Goal: Transaction & Acquisition: Purchase product/service

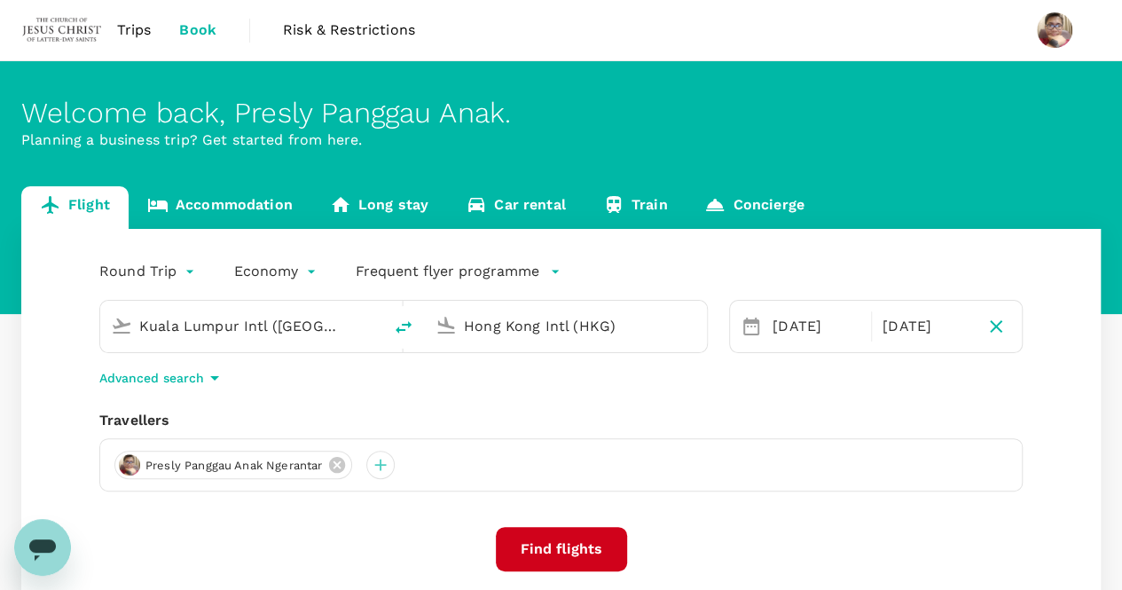
click at [744, 391] on div "Round Trip roundtrip Economy economy Frequent flyer programme [GEOGRAPHIC_DATA]…" at bounding box center [560, 432] width 1079 height 406
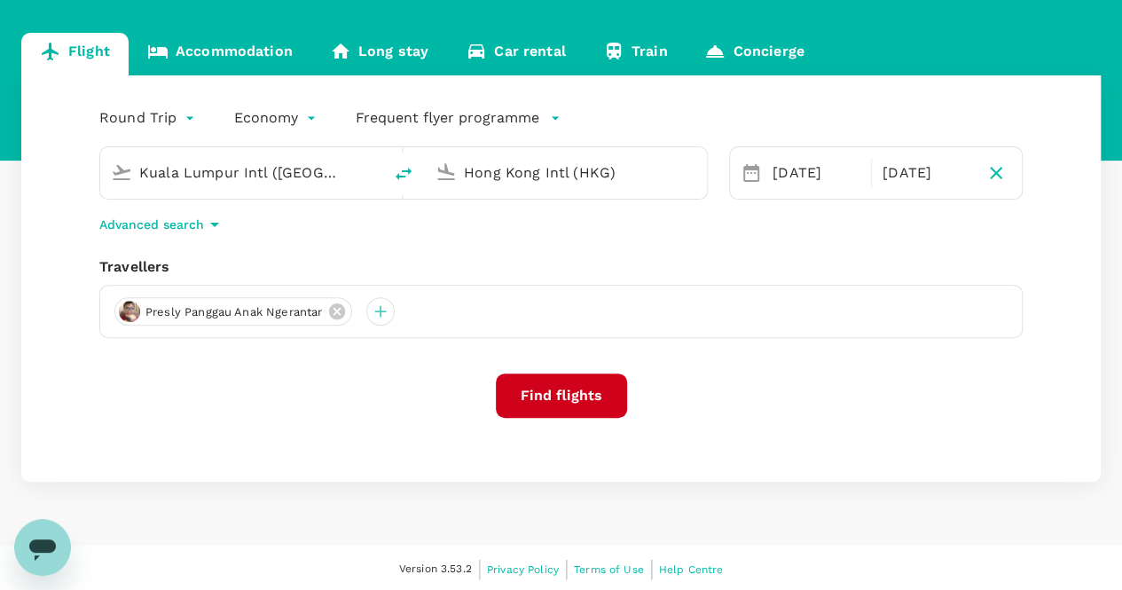
scroll to position [155, 0]
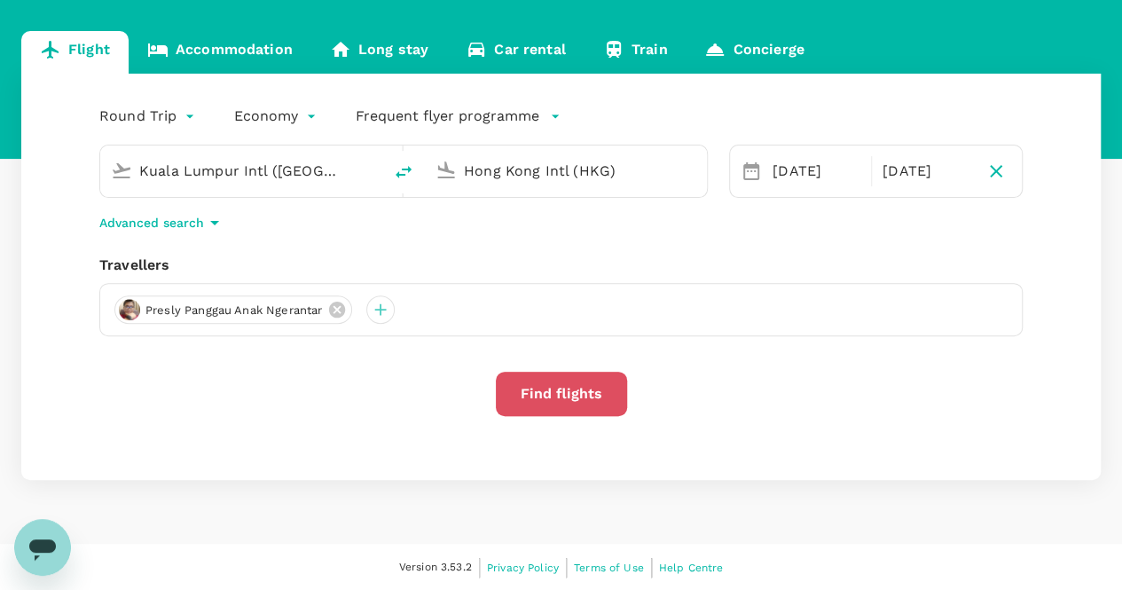
click at [543, 405] on button "Find flights" at bounding box center [561, 394] width 131 height 44
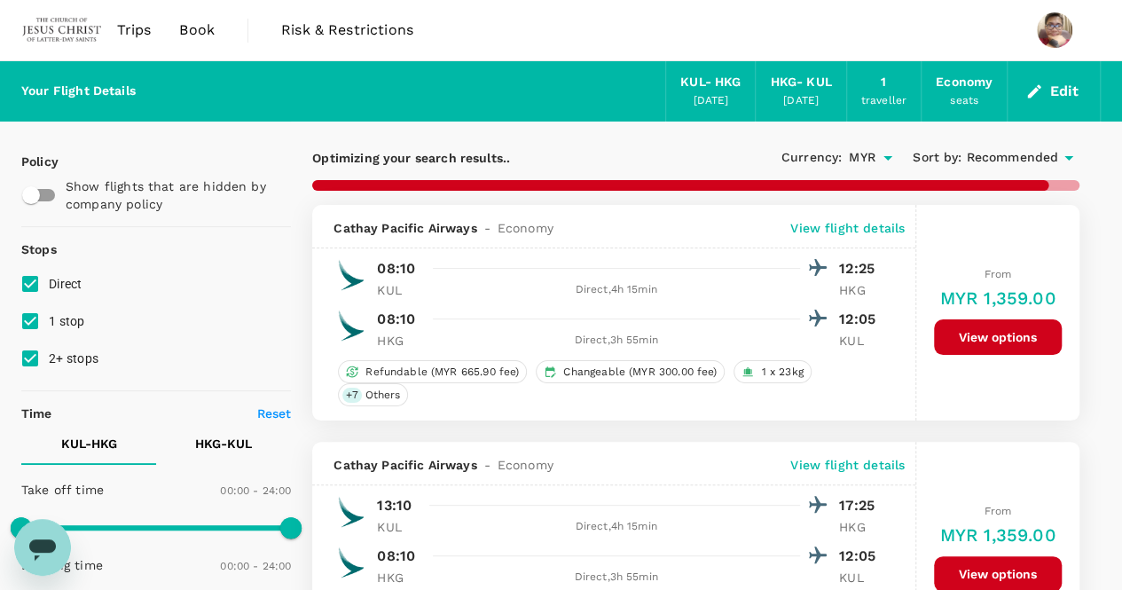
type input "1435"
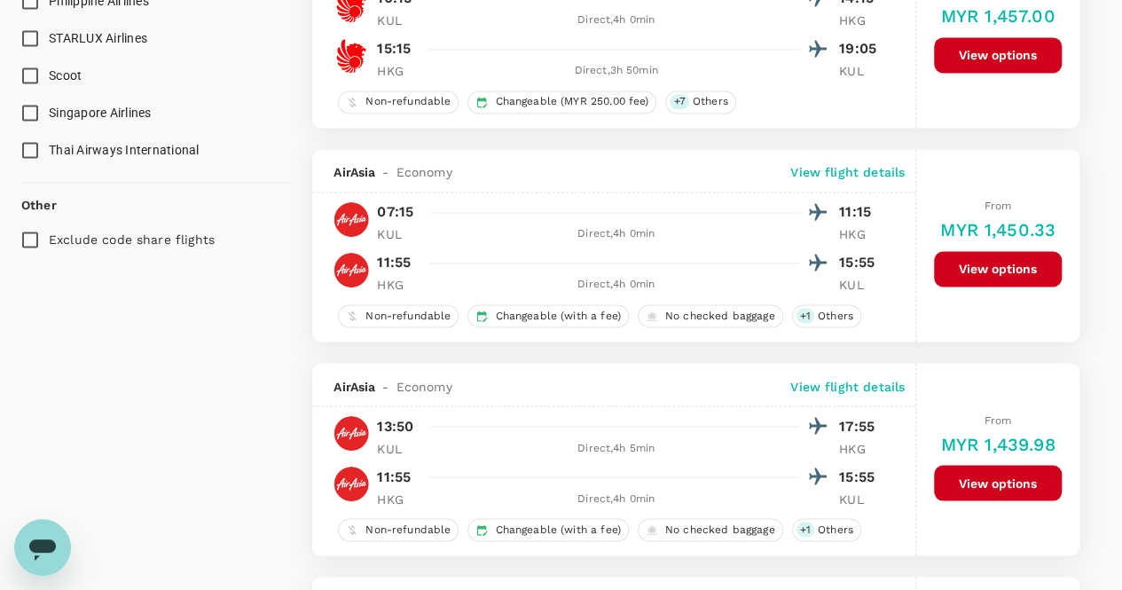
scroll to position [1419, 0]
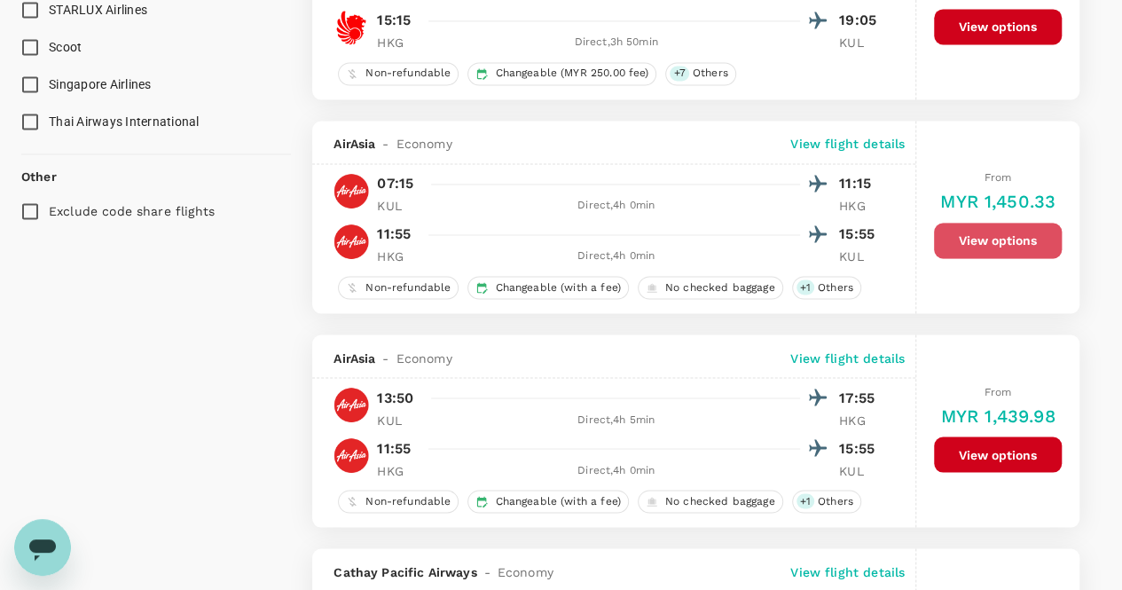
click at [994, 231] on button "View options" at bounding box center [998, 240] width 128 height 35
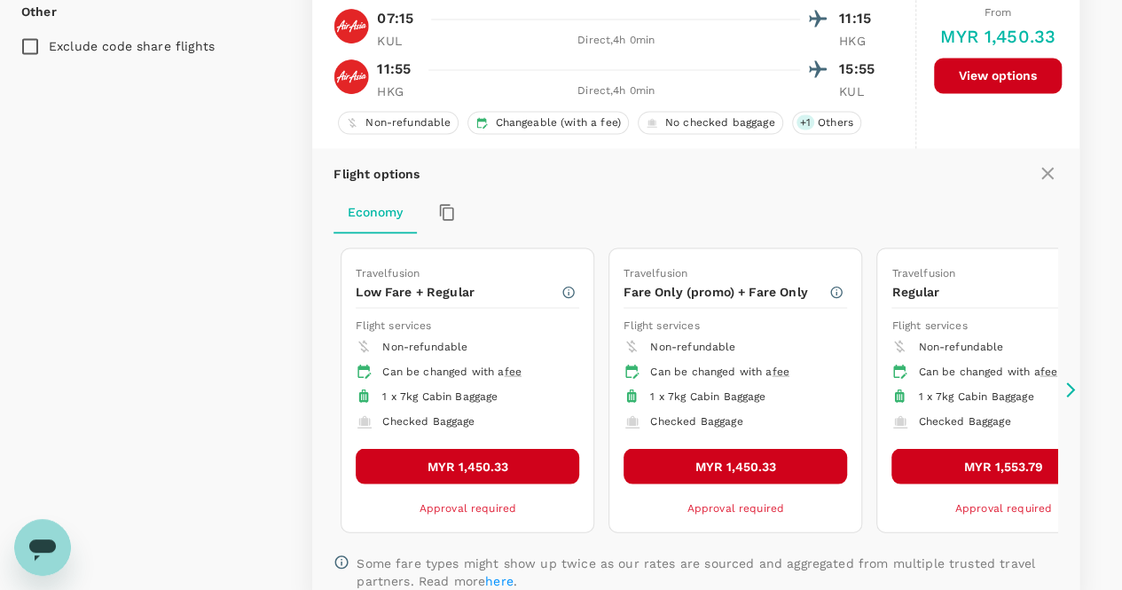
scroll to position [1624, 0]
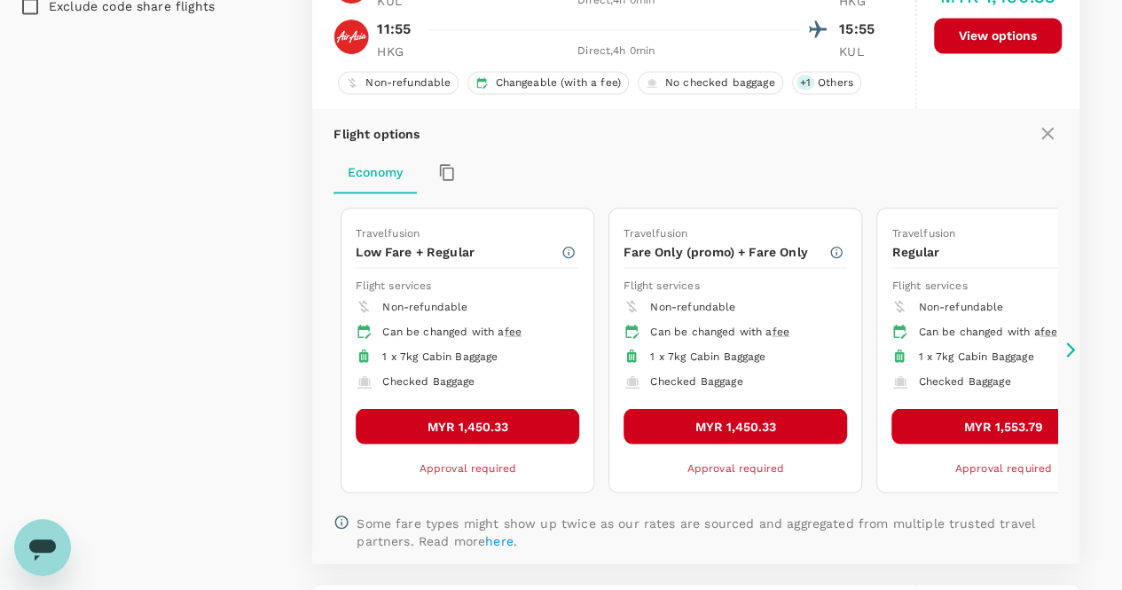
click at [1074, 345] on icon at bounding box center [1071, 350] width 18 height 18
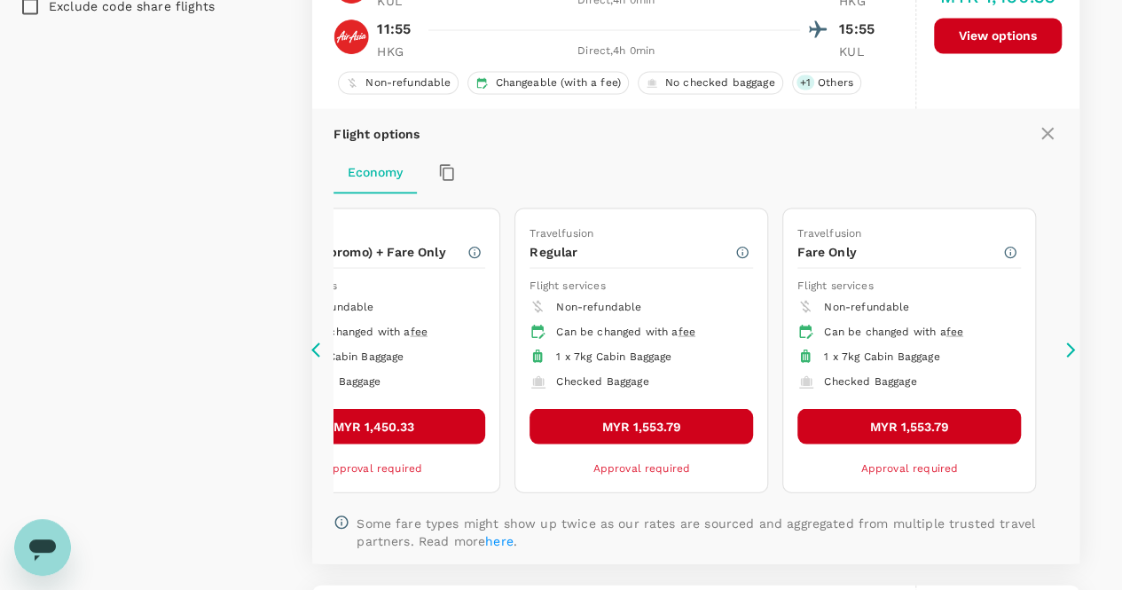
click at [317, 342] on icon at bounding box center [320, 350] width 18 height 18
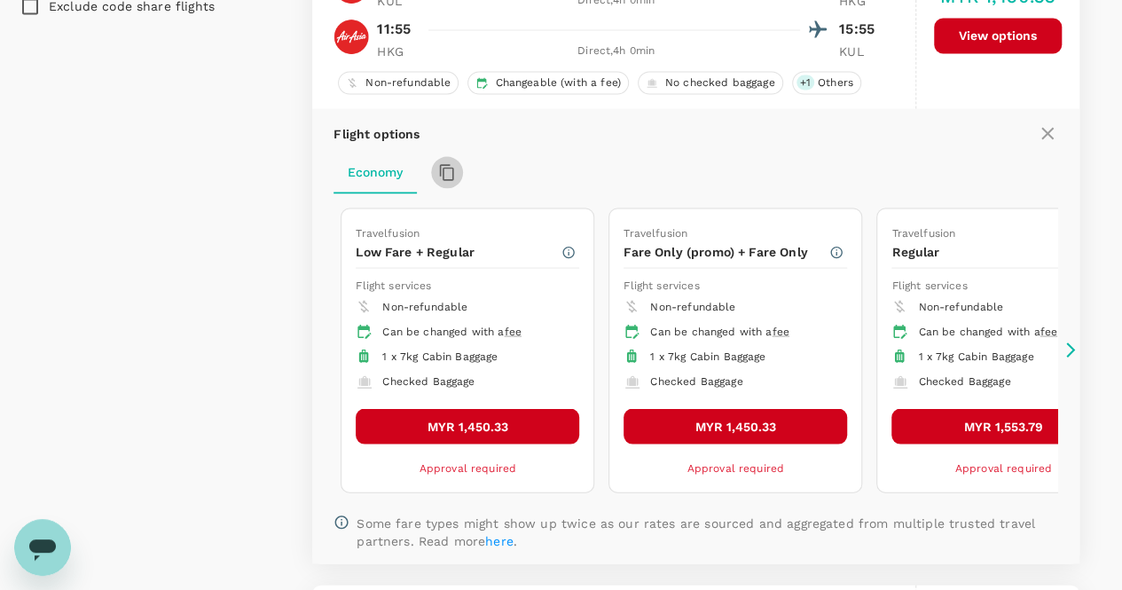
click at [445, 163] on icon "button" at bounding box center [447, 172] width 18 height 18
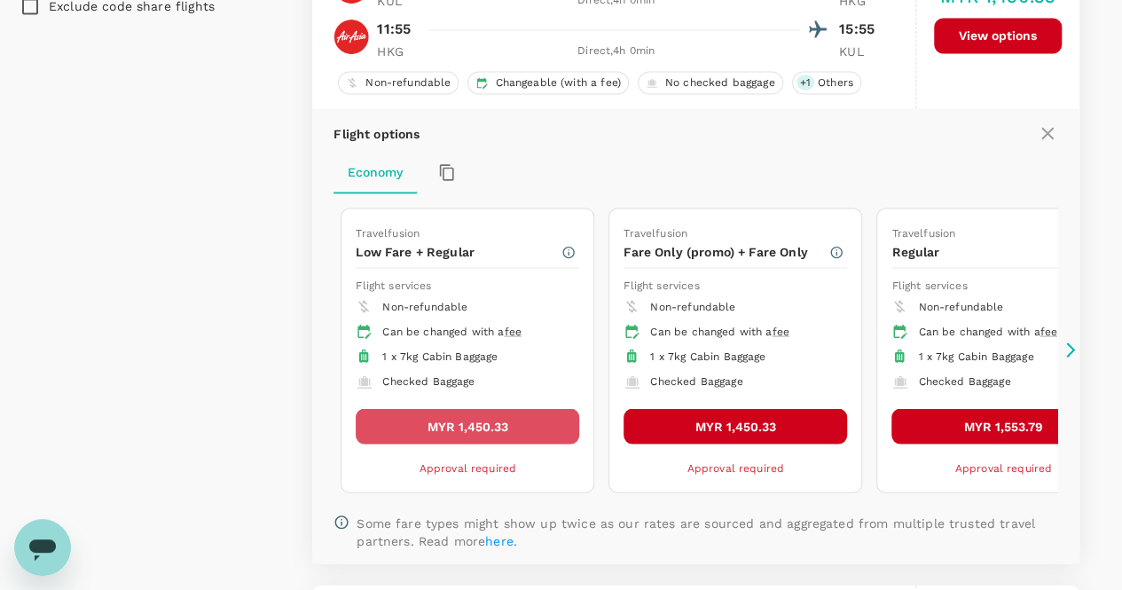
click at [535, 420] on button "MYR 1,450.33" at bounding box center [468, 425] width 224 height 35
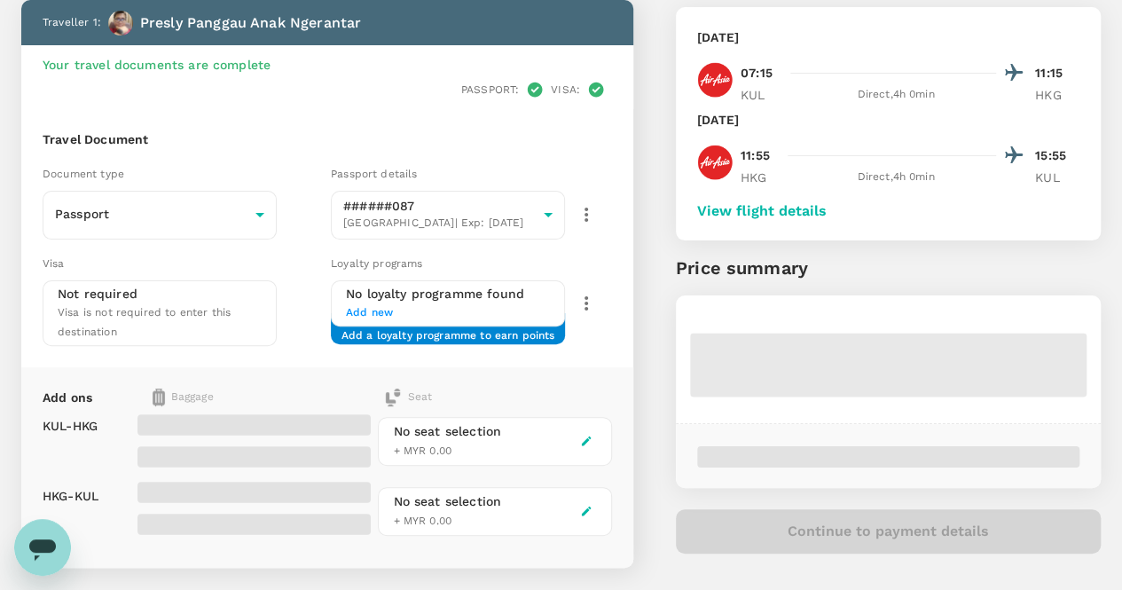
scroll to position [177, 0]
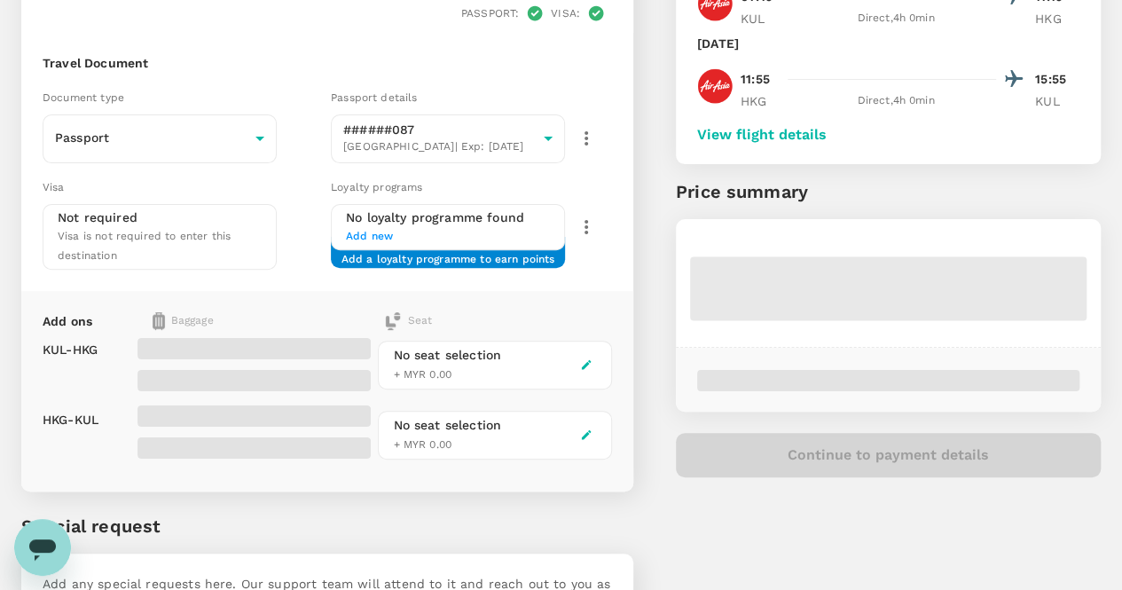
click at [289, 337] on span at bounding box center [253, 347] width 233 height 21
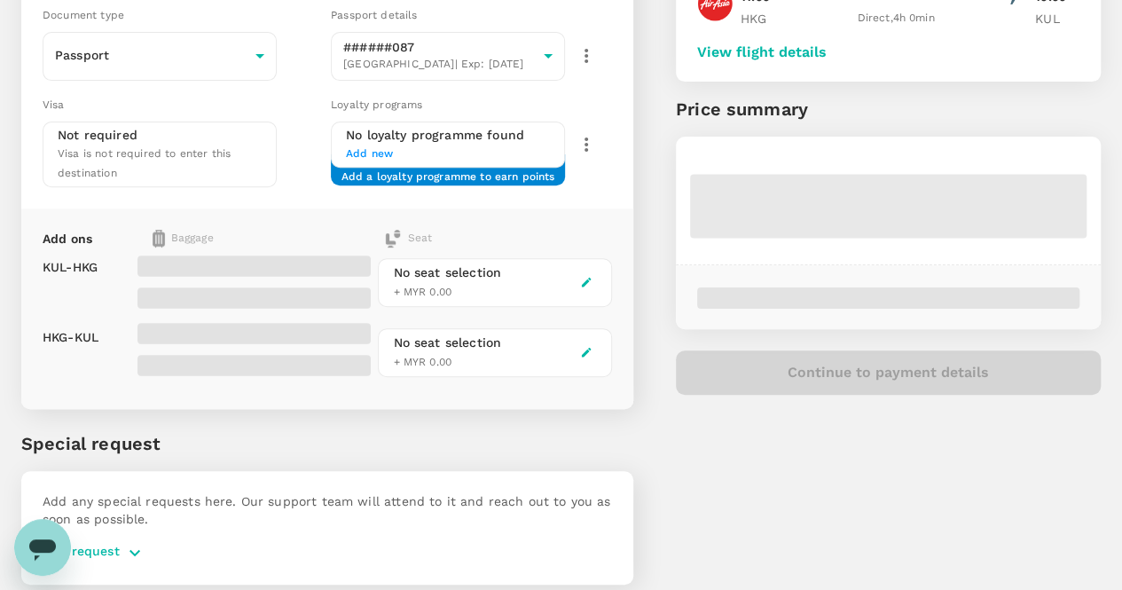
scroll to position [0, 0]
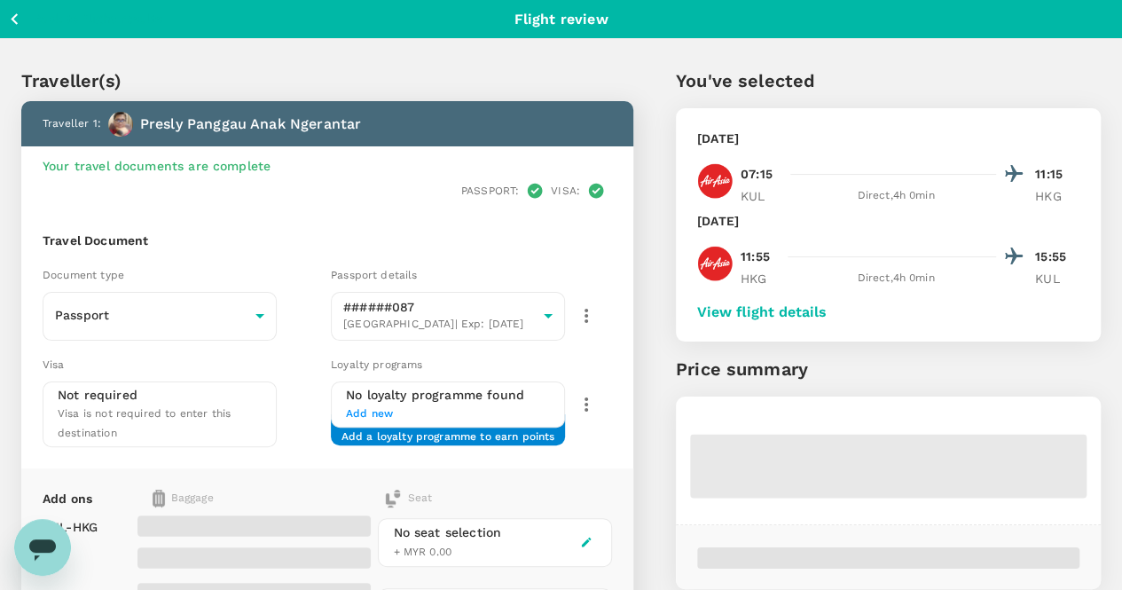
click at [13, 21] on icon "button" at bounding box center [14, 19] width 7 height 12
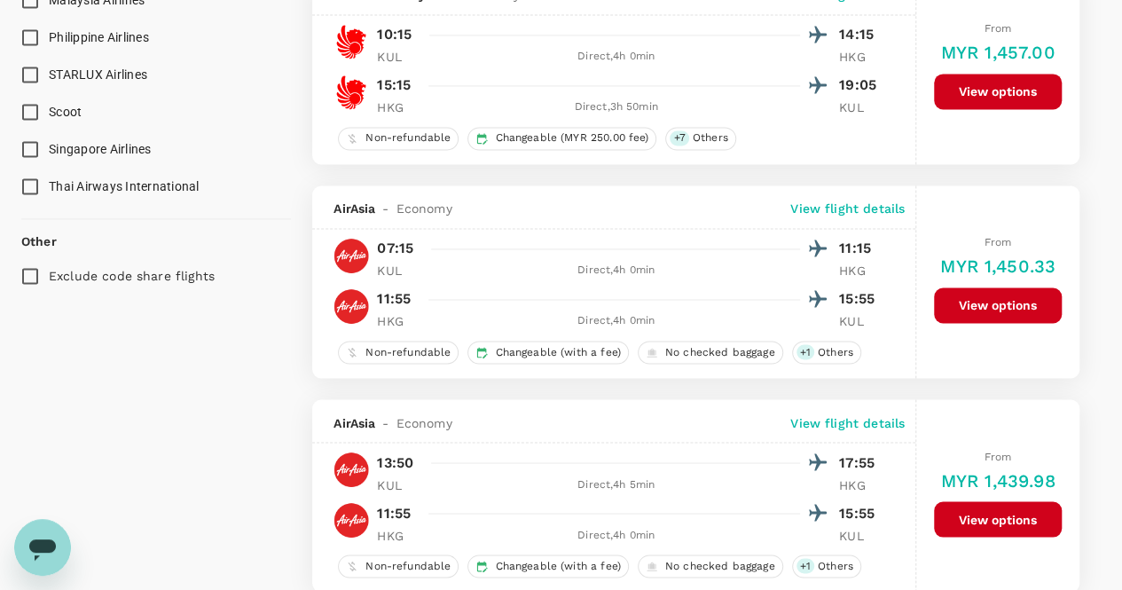
scroll to position [1441, 0]
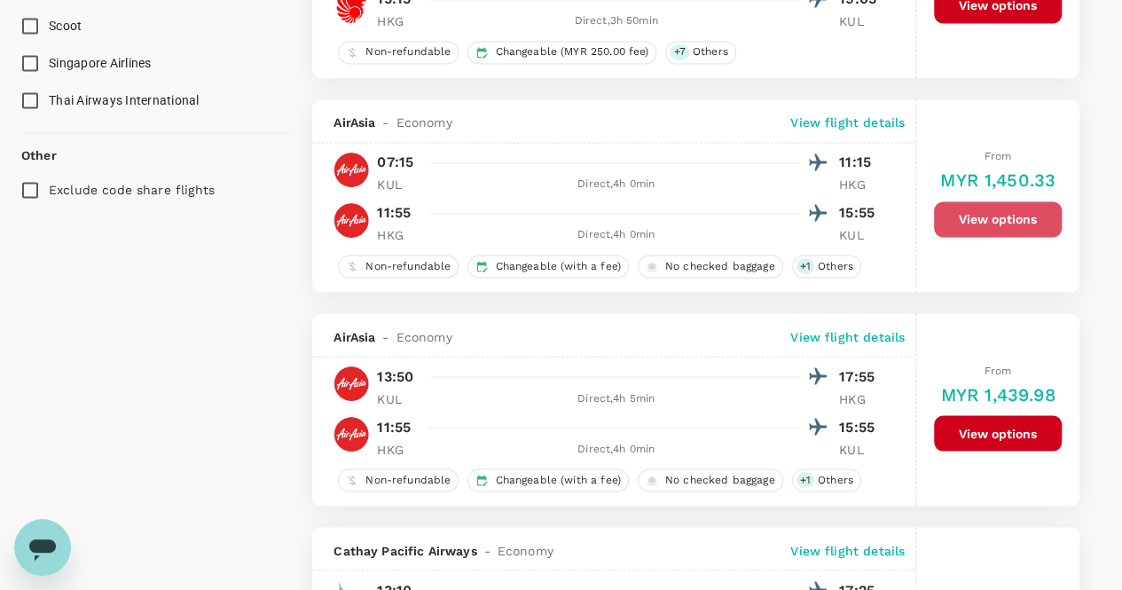
click at [995, 217] on button "View options" at bounding box center [998, 218] width 128 height 35
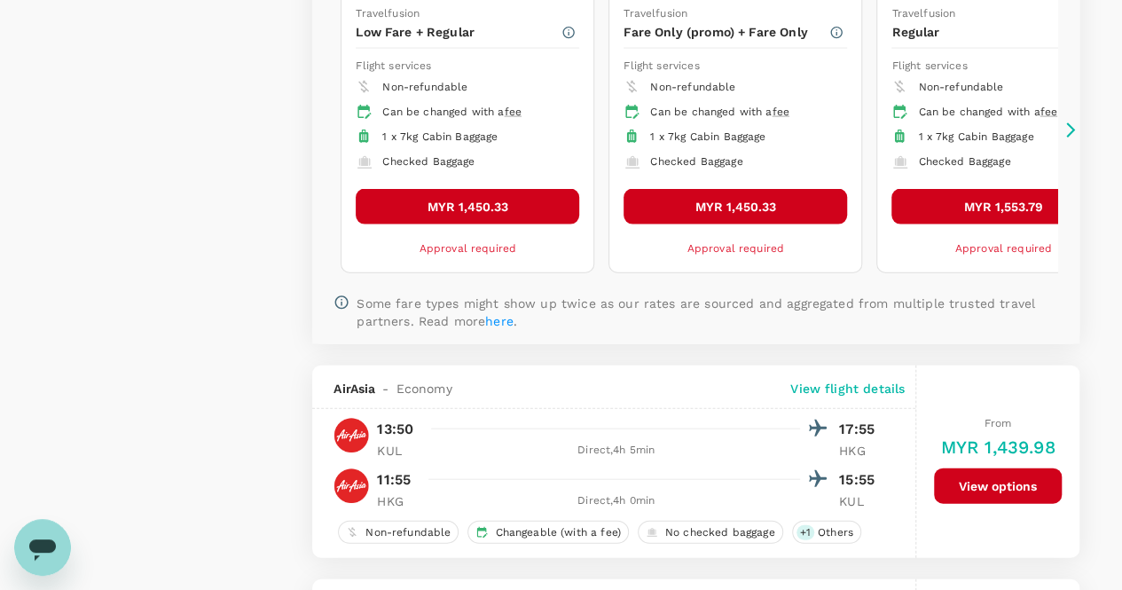
scroll to position [1597, 0]
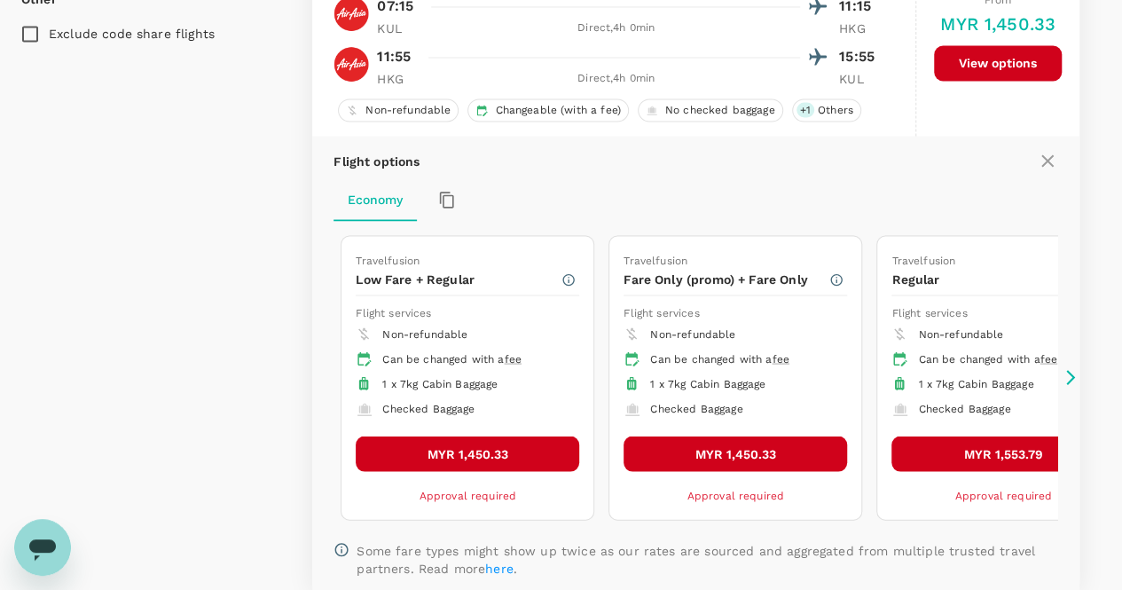
click at [1068, 368] on icon at bounding box center [1071, 377] width 18 height 18
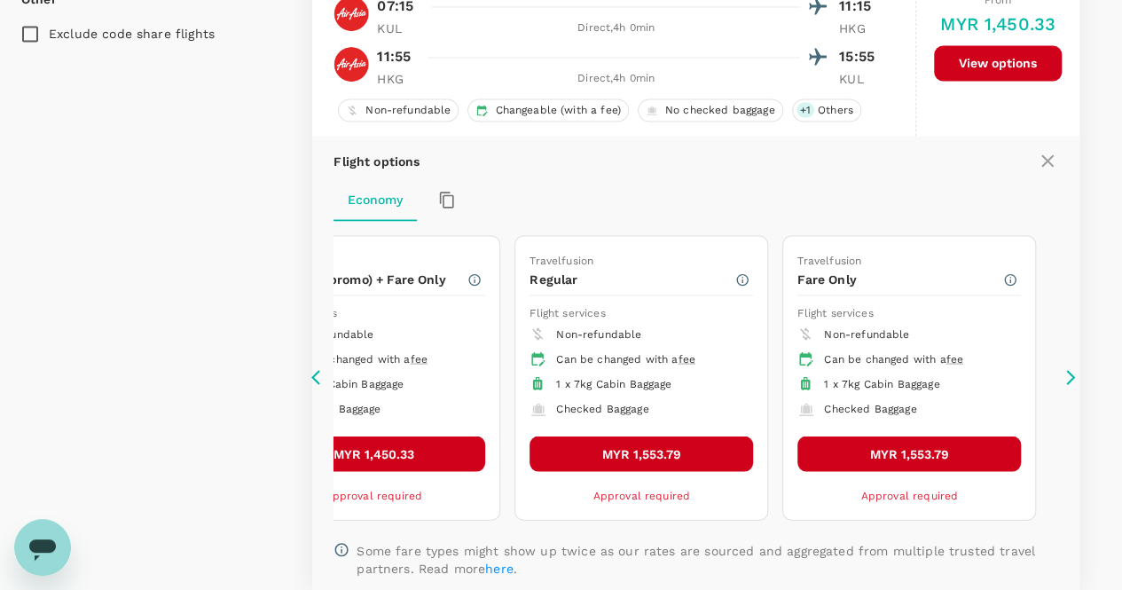
click at [1070, 369] on icon at bounding box center [1071, 377] width 18 height 18
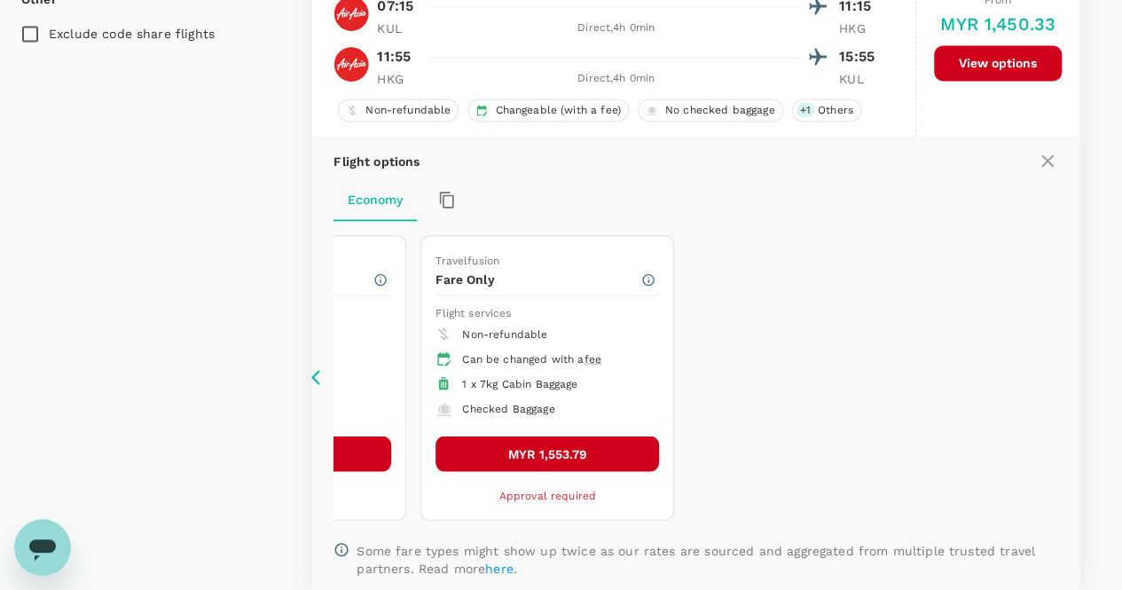
click at [314, 370] on icon at bounding box center [315, 377] width 9 height 15
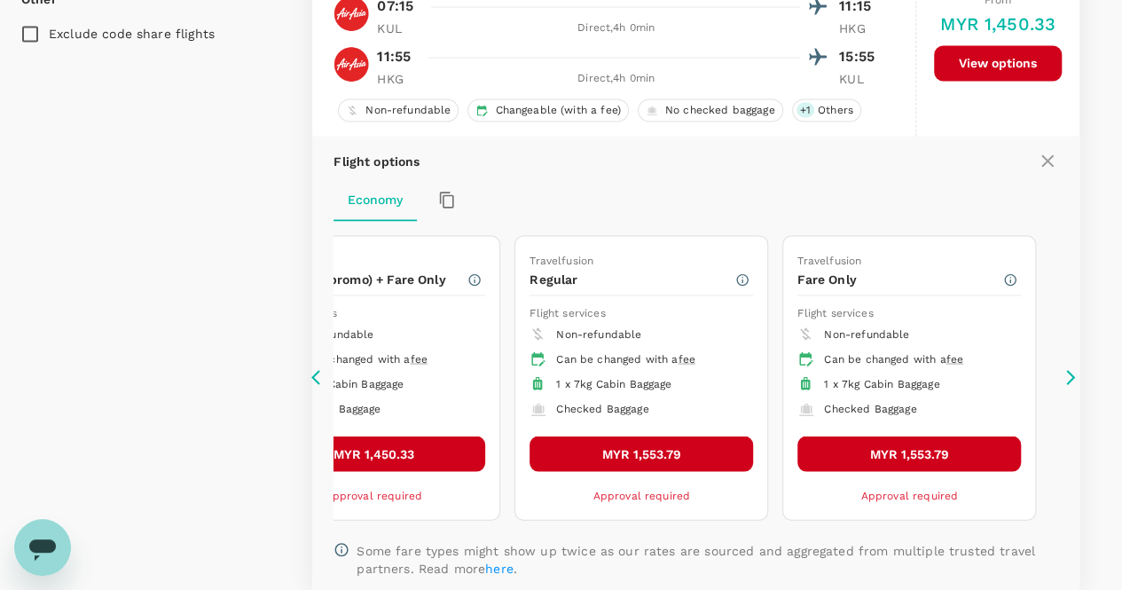
click at [314, 370] on icon at bounding box center [315, 377] width 9 height 15
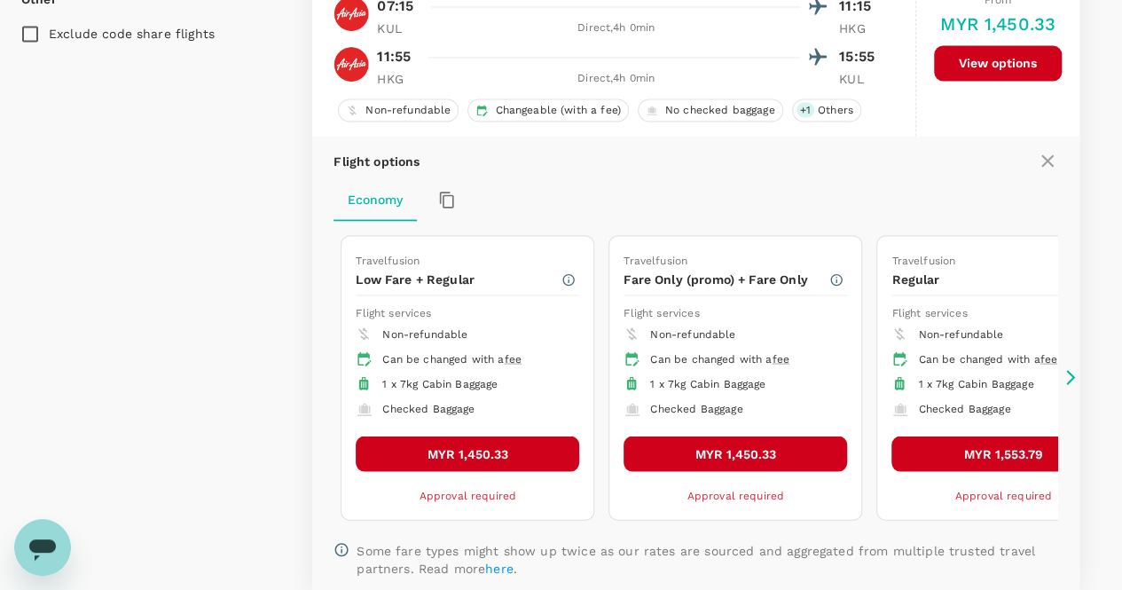
click at [472, 447] on button "MYR 1,450.33" at bounding box center [468, 453] width 224 height 35
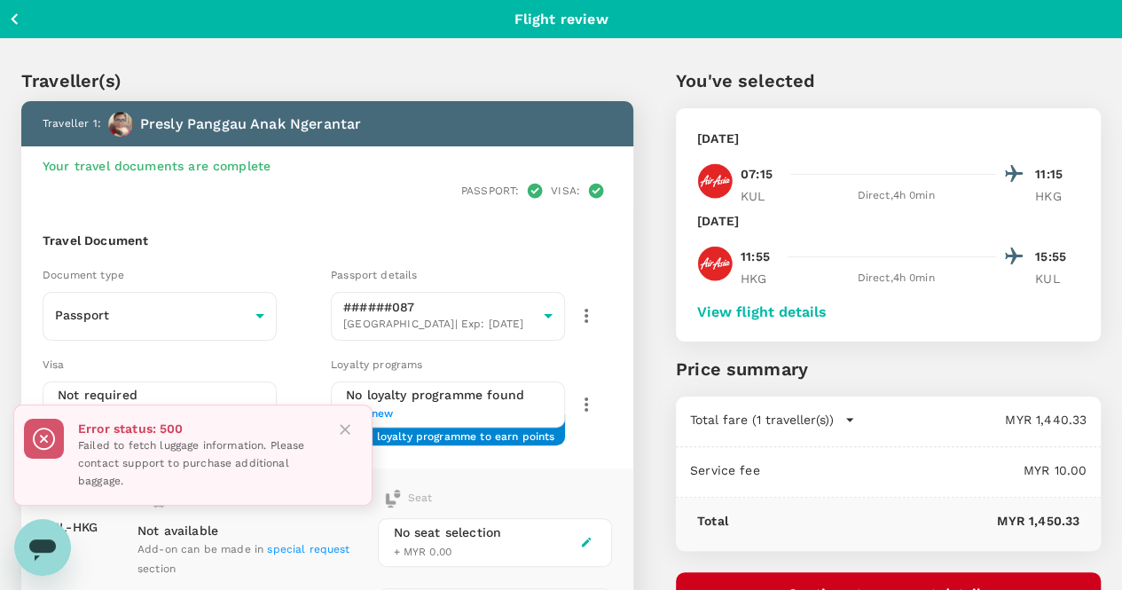
click at [998, 59] on div "You've selected [DATE] 07:15 11:15 KUL Direct , 4h 0min HKG [DATE] 11:55 15:55 …" at bounding box center [866, 446] width 467 height 842
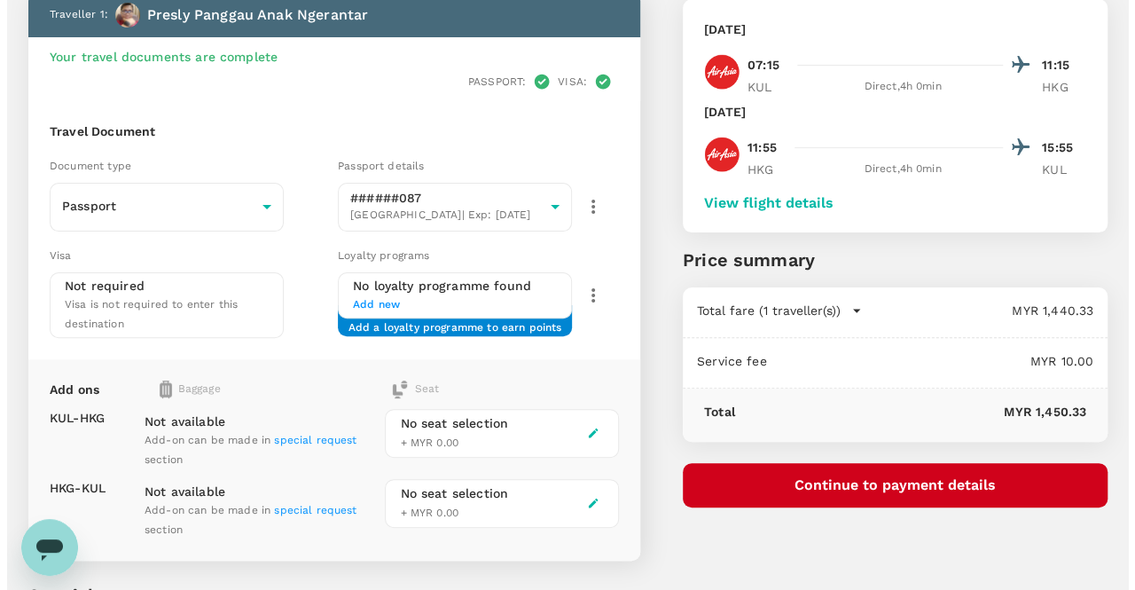
scroll to position [260, 0]
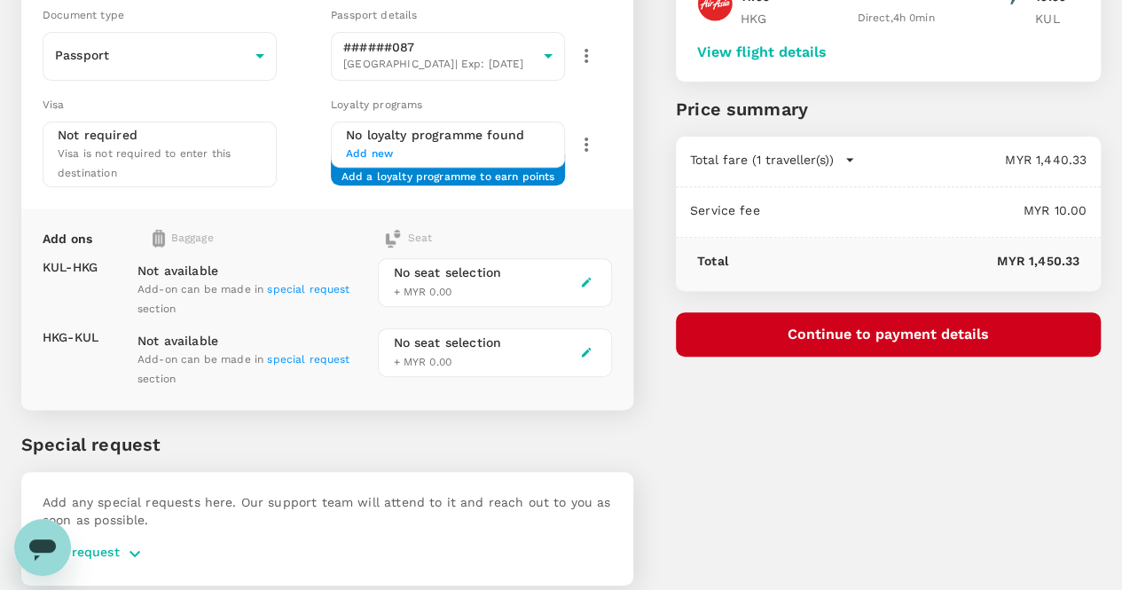
click at [873, 327] on button "Continue to payment details" at bounding box center [888, 334] width 425 height 44
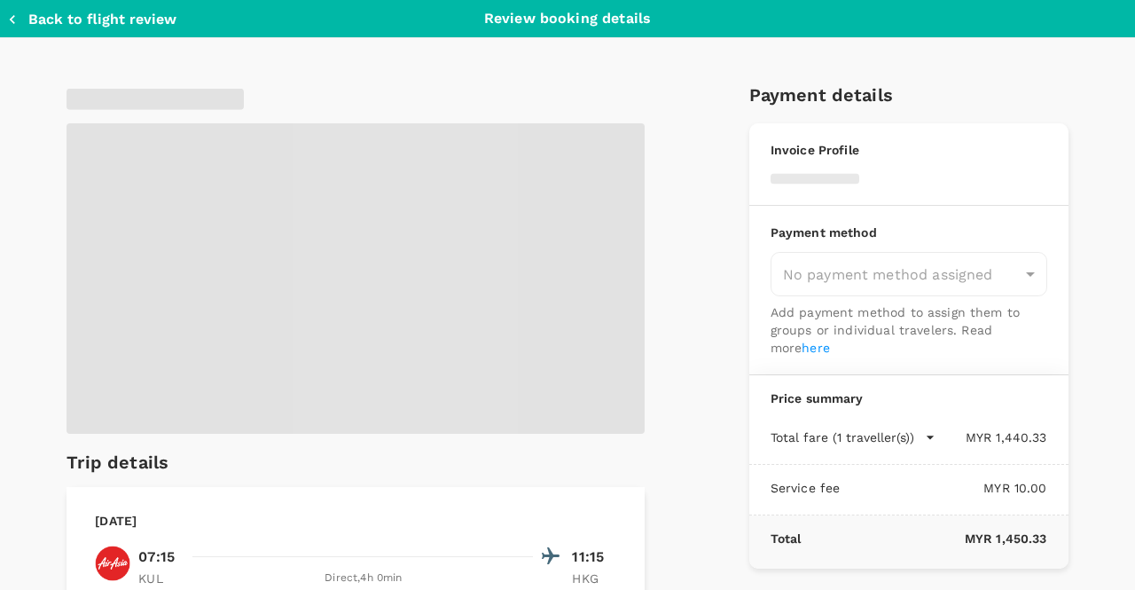
type input "9cdf027a-bdae-472f-ac98-765335d6f2ac"
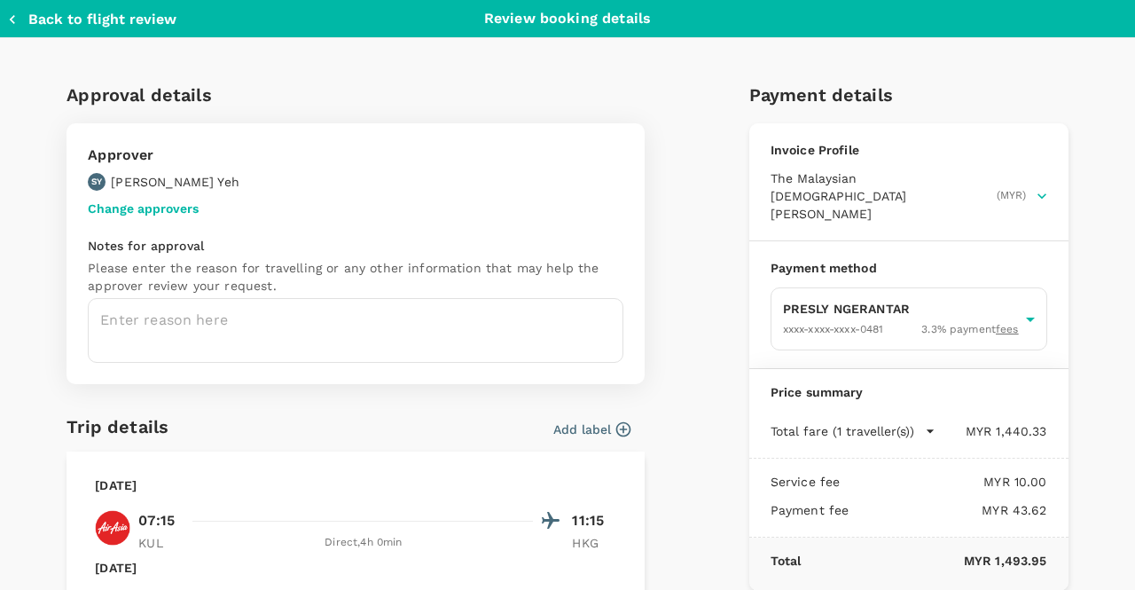
click at [176, 207] on button "Change approvers" at bounding box center [143, 208] width 111 height 14
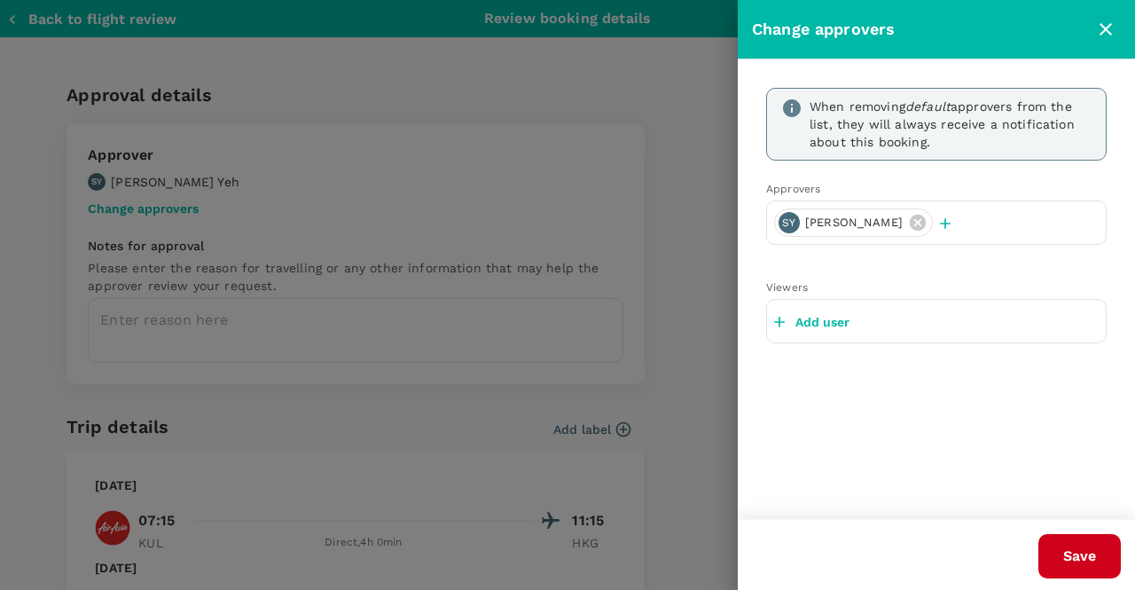
click at [937, 221] on icon "button" at bounding box center [946, 224] width 18 height 18
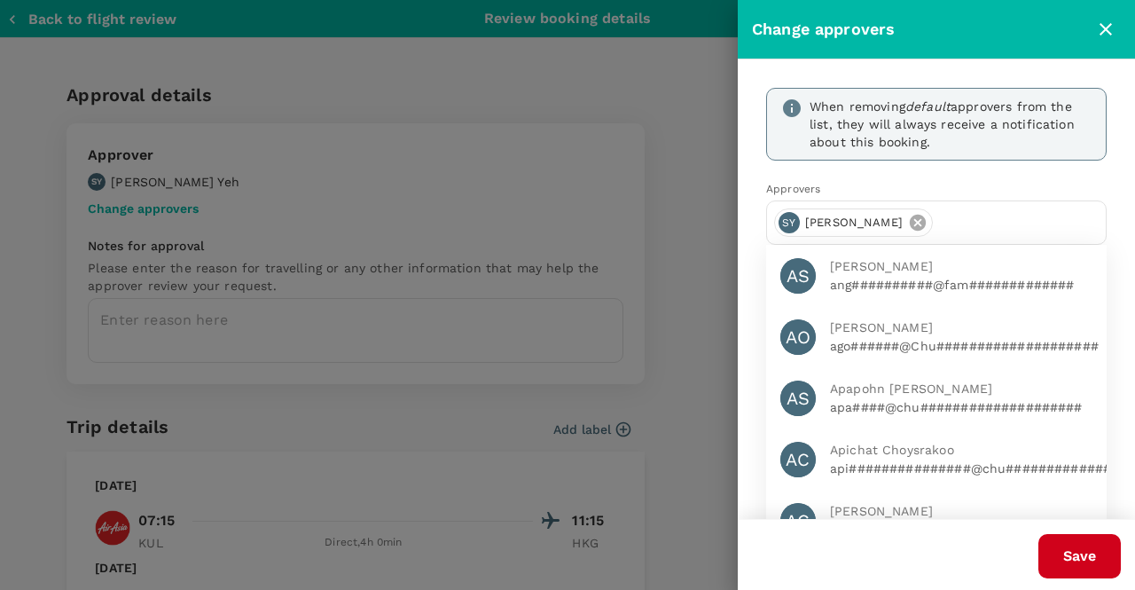
click at [910, 217] on icon at bounding box center [918, 223] width 16 height 16
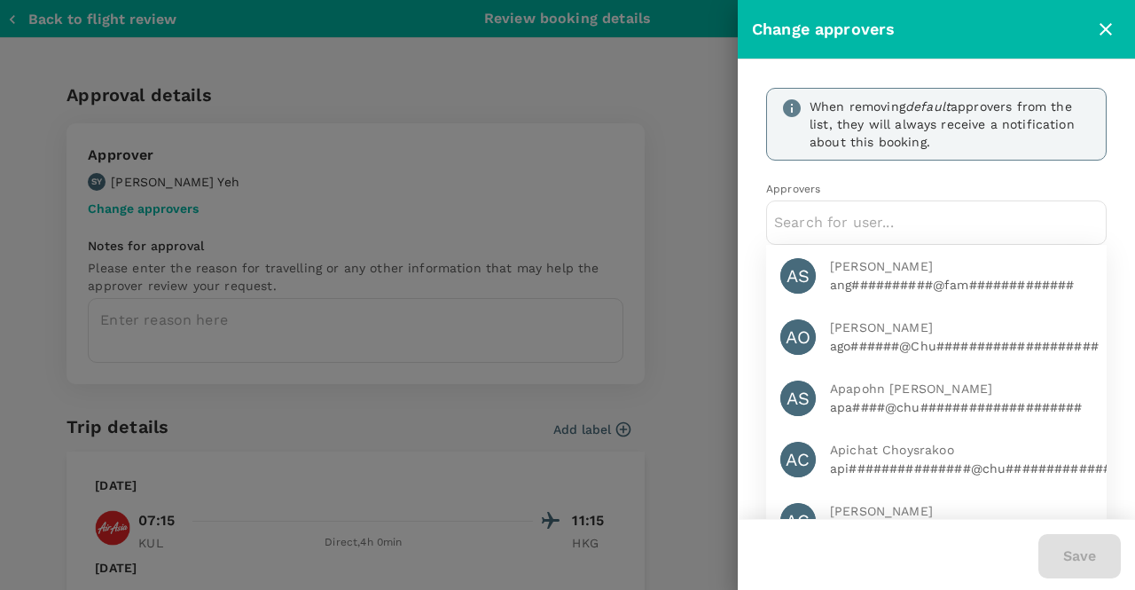
click at [878, 221] on input "text" at bounding box center [936, 222] width 325 height 28
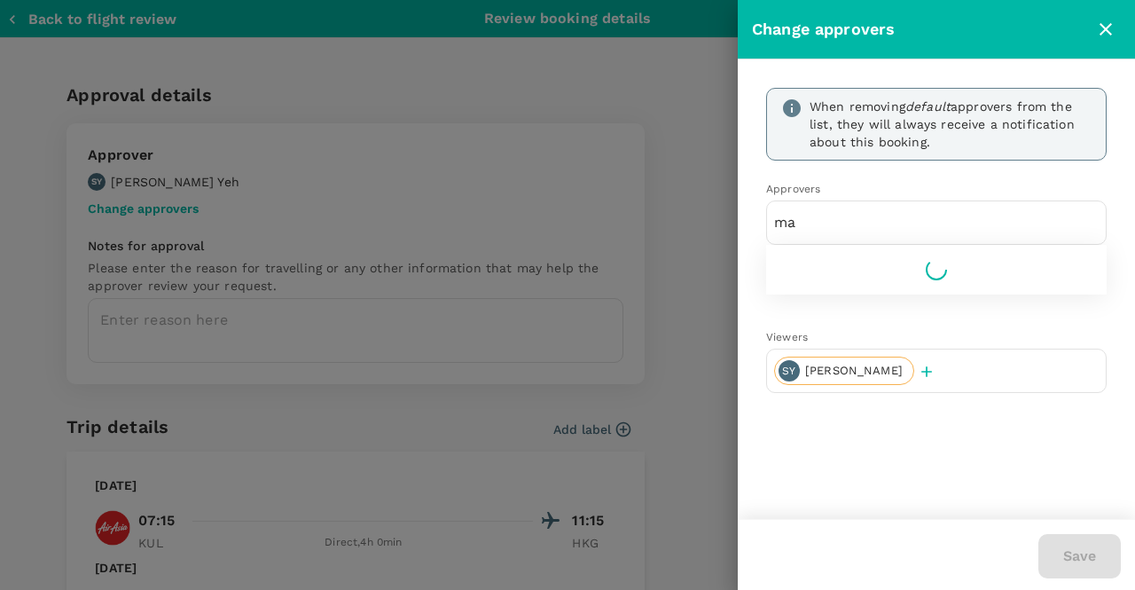
type input "m"
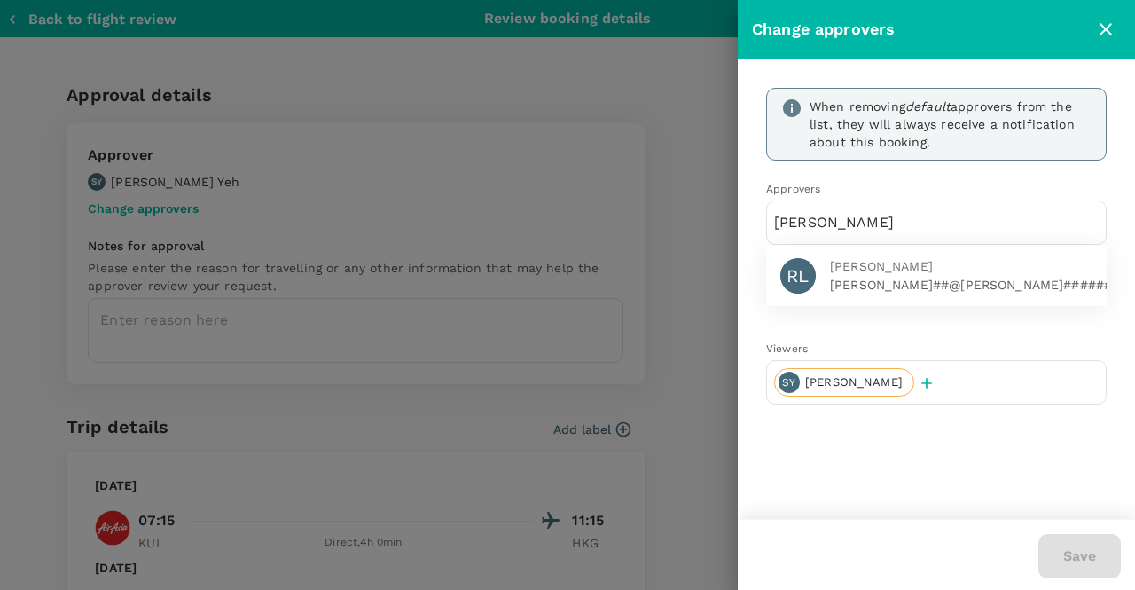
click at [875, 228] on input "[PERSON_NAME]" at bounding box center [936, 222] width 325 height 28
type input "[PERSON_NAME]"
click at [922, 389] on icon "button" at bounding box center [927, 383] width 11 height 11
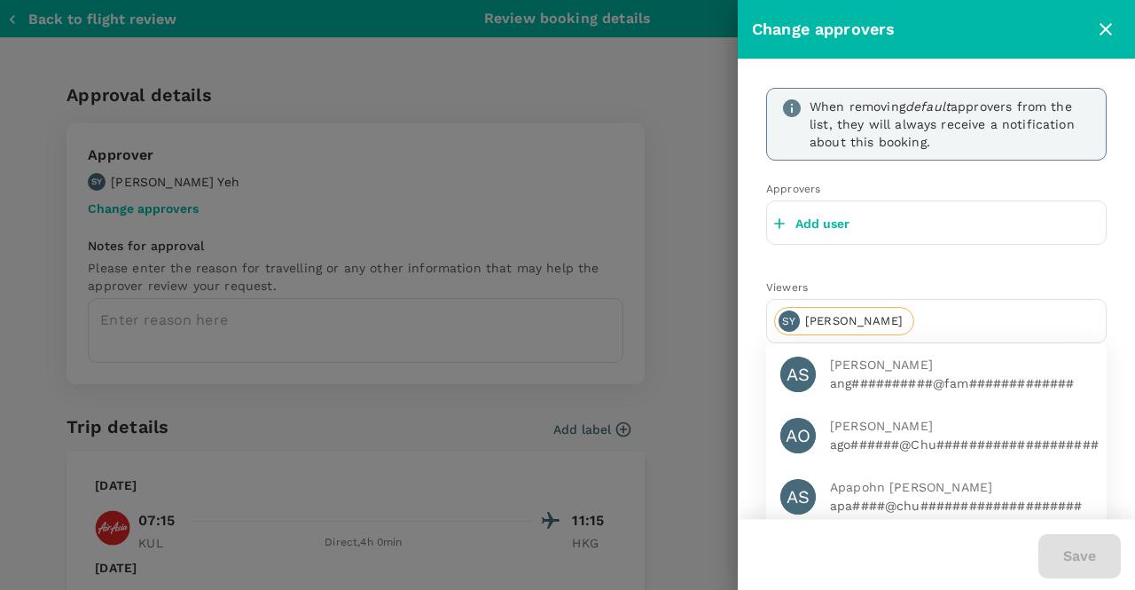
scroll to position [326, 0]
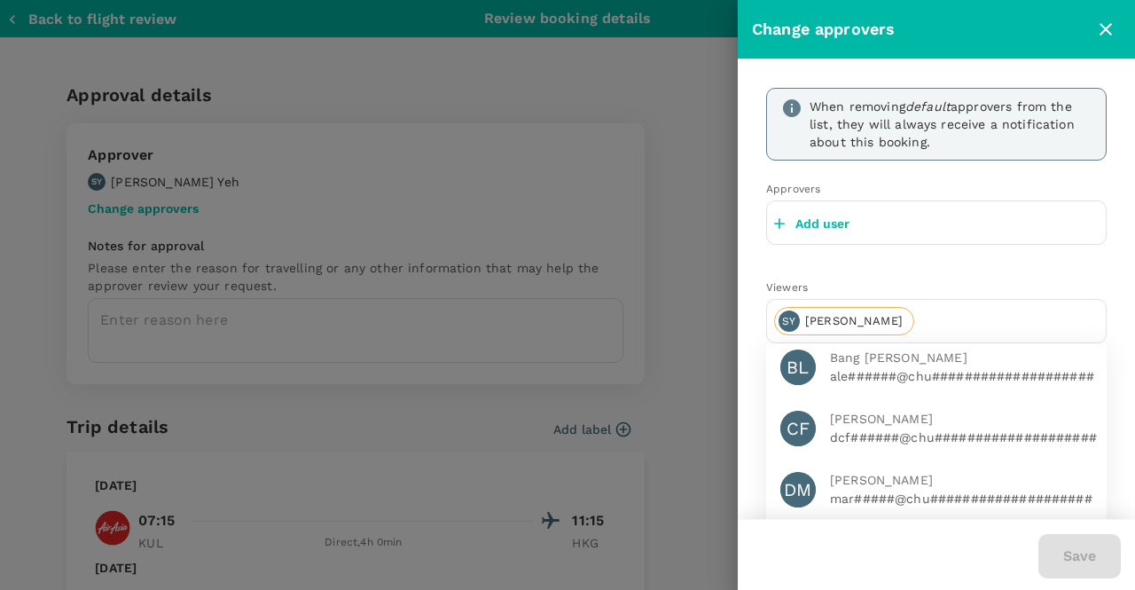
click at [922, 315] on input "text" at bounding box center [1010, 321] width 177 height 28
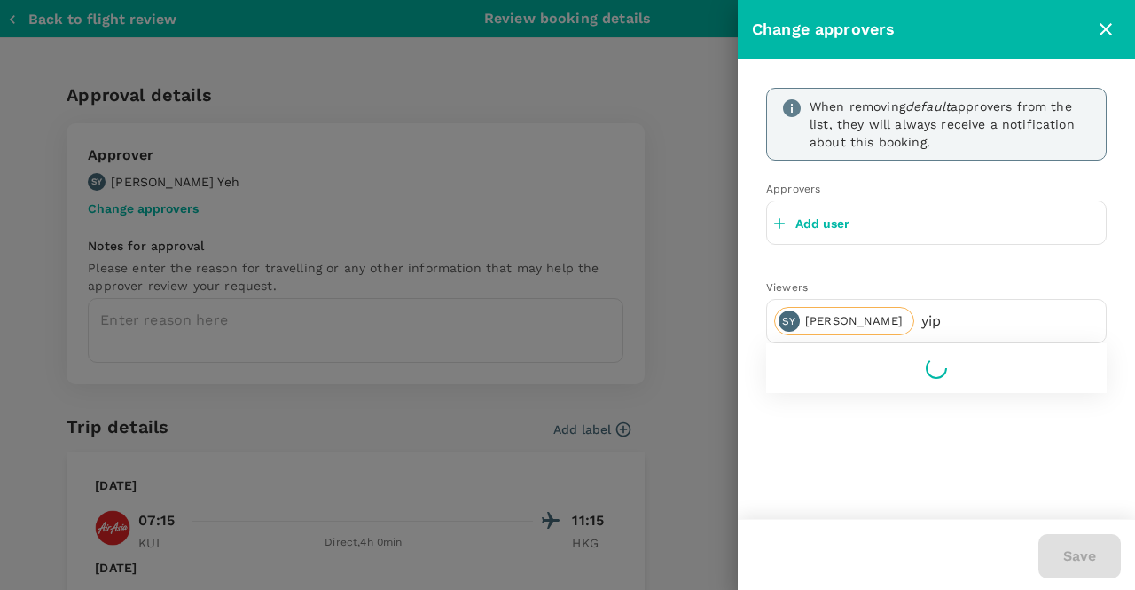
scroll to position [0, 0]
type input "y"
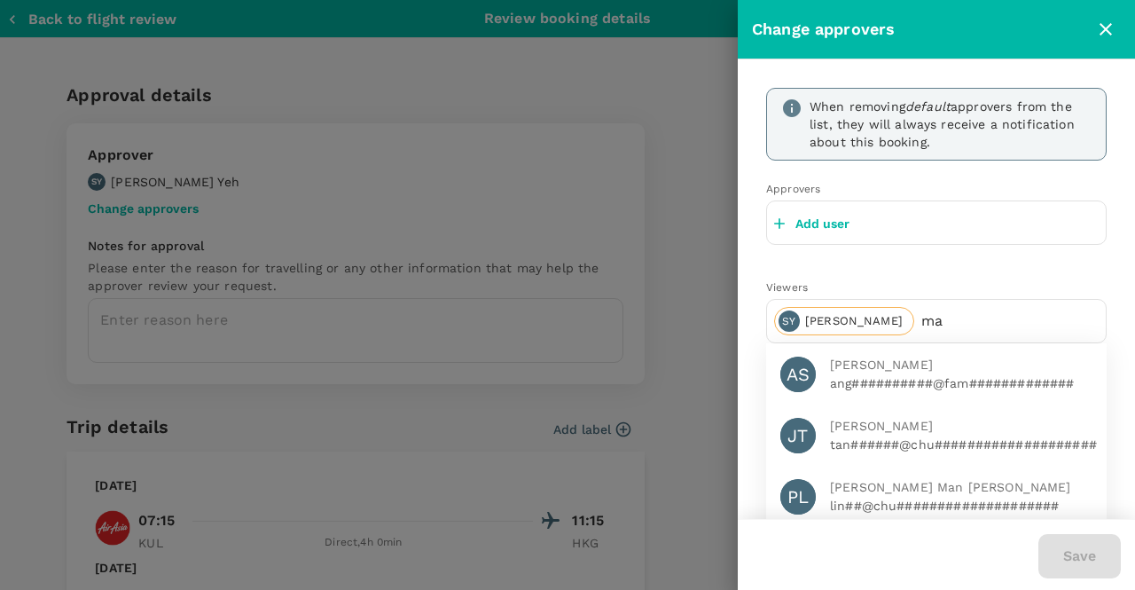
type input "m"
click at [814, 224] on p "Add user" at bounding box center [823, 224] width 54 height 18
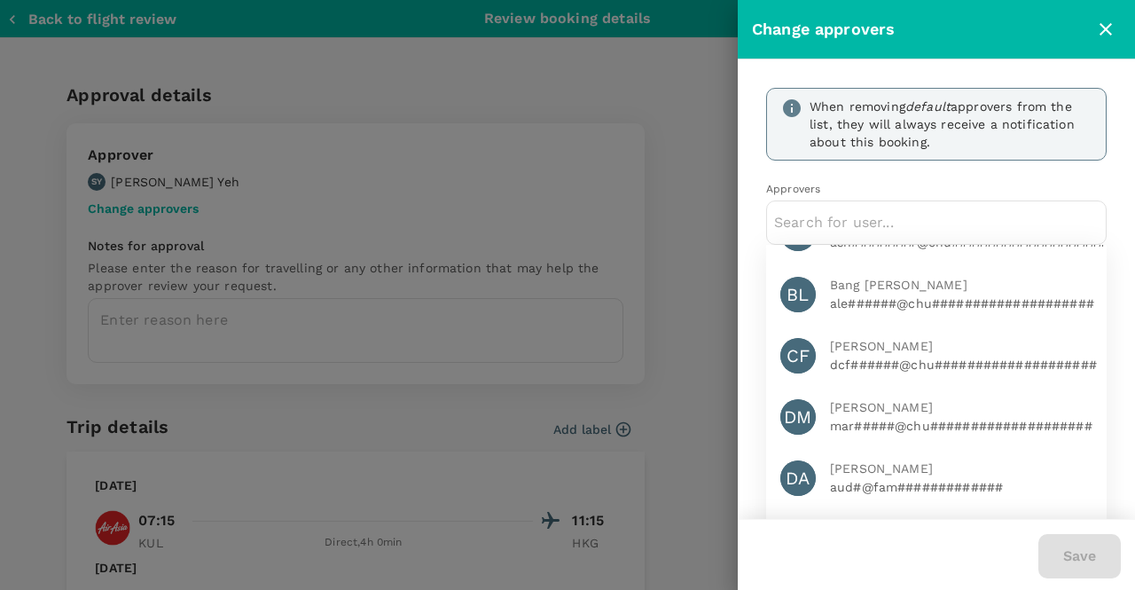
scroll to position [326, 0]
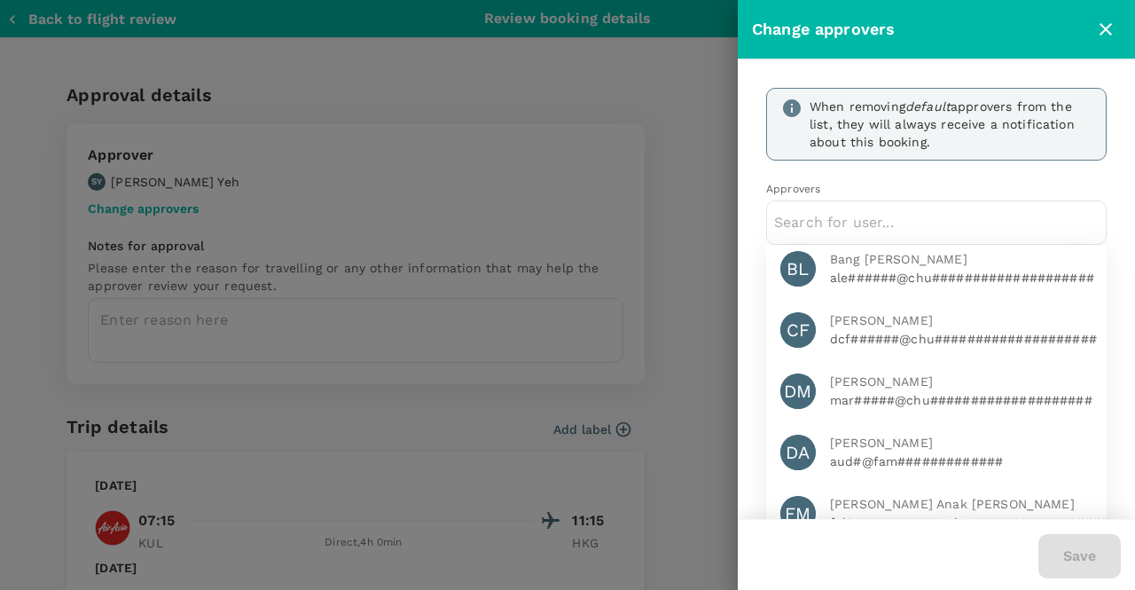
click at [710, 270] on div at bounding box center [567, 295] width 1135 height 590
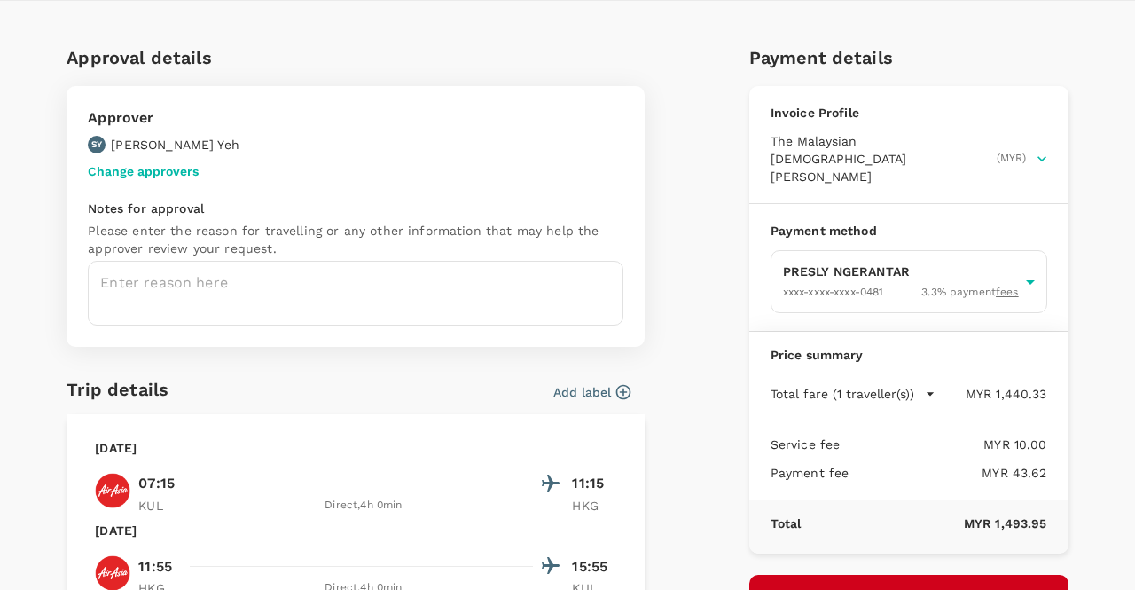
scroll to position [0, 0]
